Goal: Navigation & Orientation: Find specific page/section

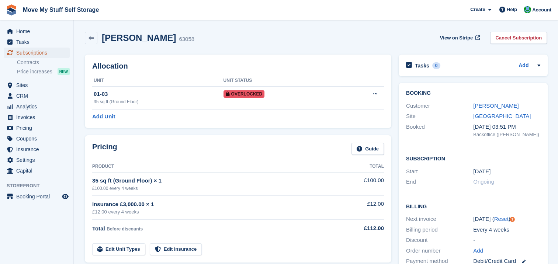
click at [33, 52] on span "Subscriptions" at bounding box center [38, 53] width 44 height 10
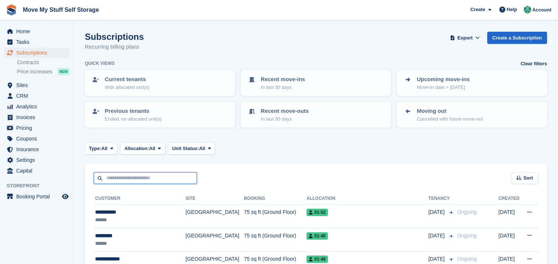
click at [124, 181] on input "text" at bounding box center [145, 178] width 103 height 12
type input "***"
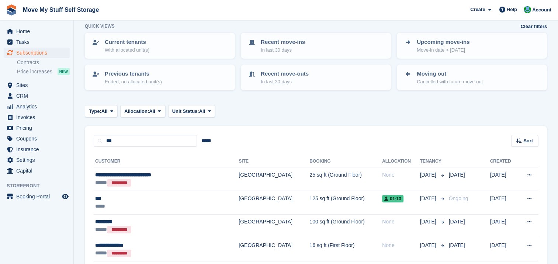
scroll to position [37, 0]
click at [35, 95] on span "CRM" at bounding box center [38, 96] width 44 height 10
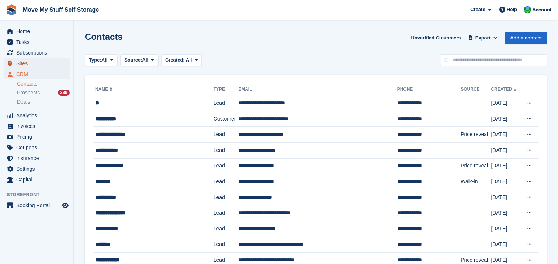
click at [41, 66] on span "Sites" at bounding box center [38, 63] width 44 height 10
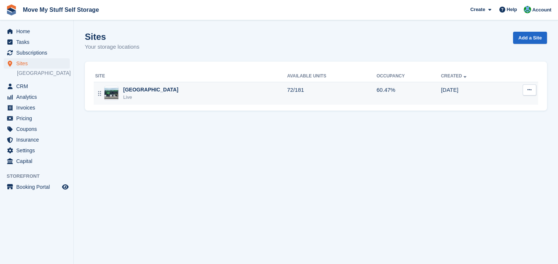
click at [115, 94] on img at bounding box center [111, 93] width 14 height 11
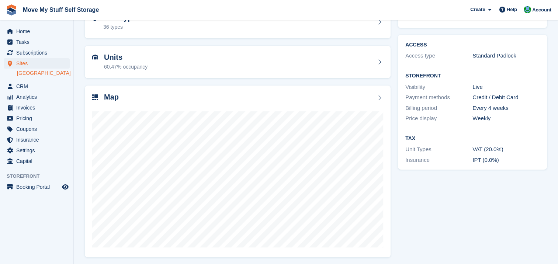
scroll to position [49, 0]
